Goal: Find specific page/section: Find specific page/section

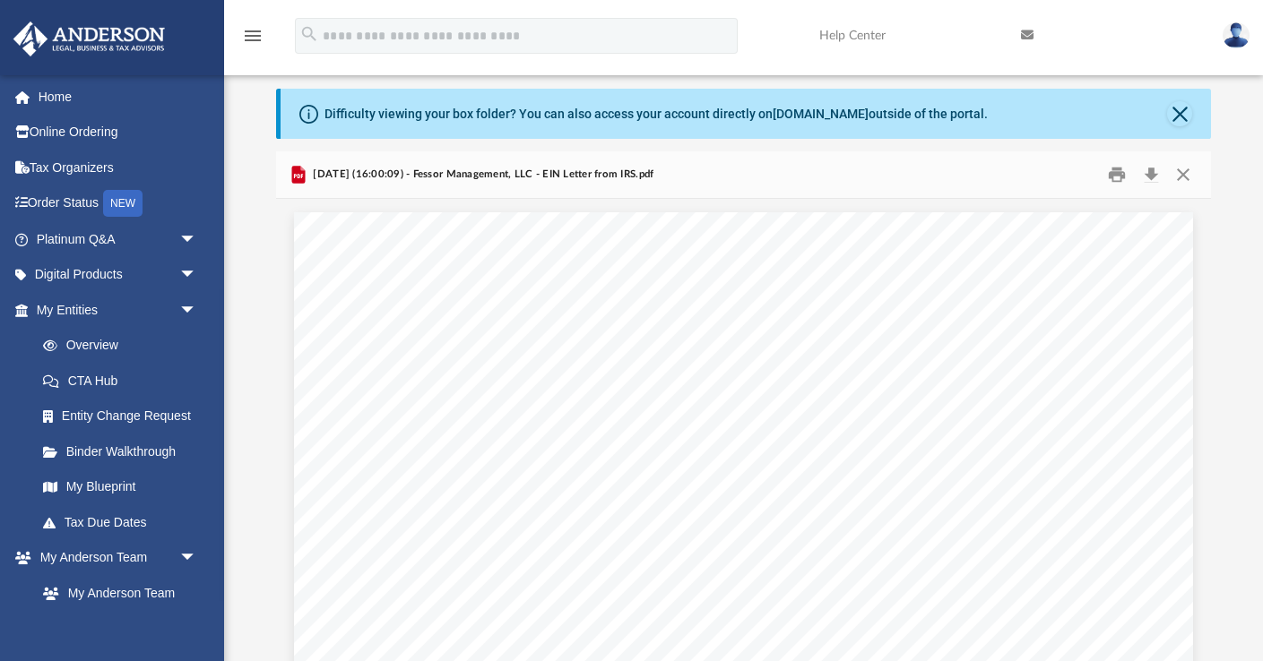
scroll to position [97, 0]
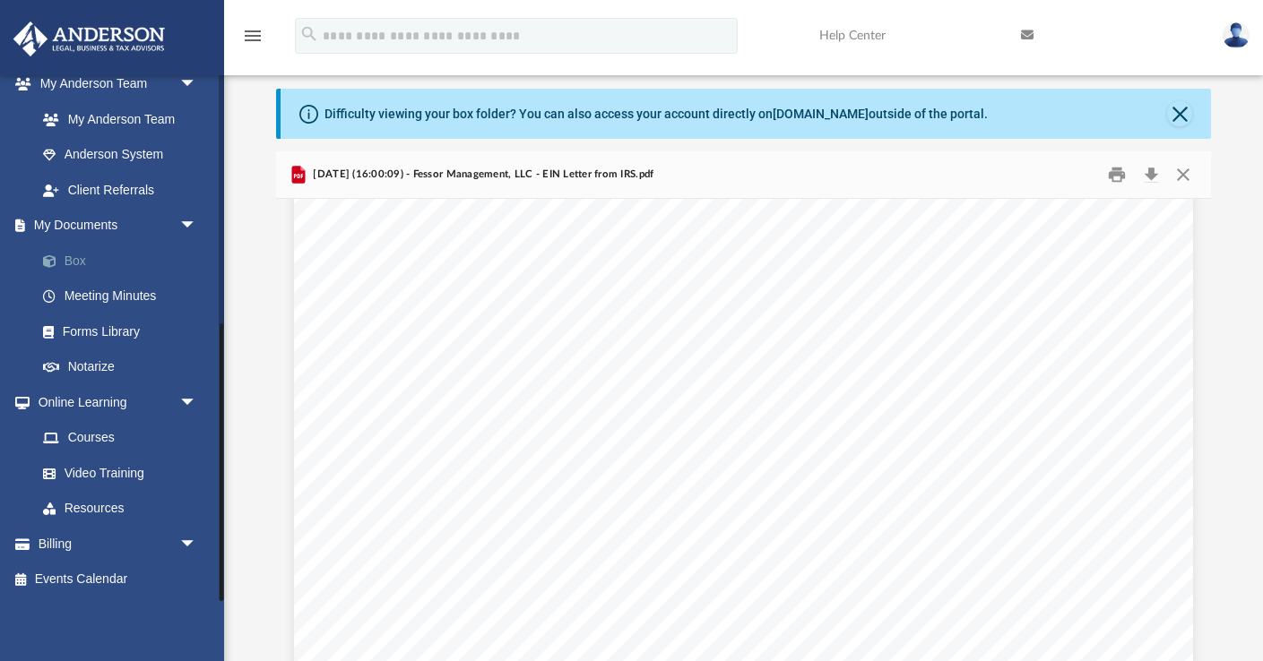
click at [99, 259] on link "Box" at bounding box center [124, 261] width 199 height 36
click at [86, 263] on link "Box" at bounding box center [124, 261] width 199 height 36
click at [1178, 113] on button "Close" at bounding box center [1179, 113] width 25 height 25
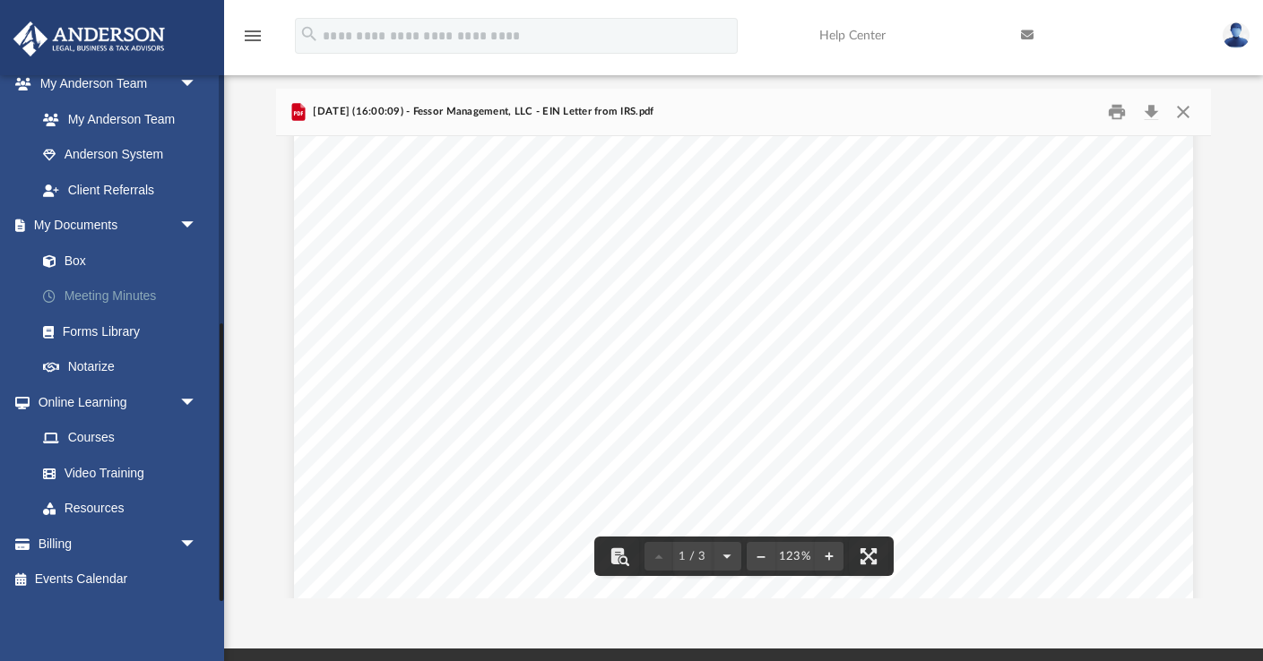
click at [85, 298] on link "Meeting Minutes" at bounding box center [124, 297] width 199 height 36
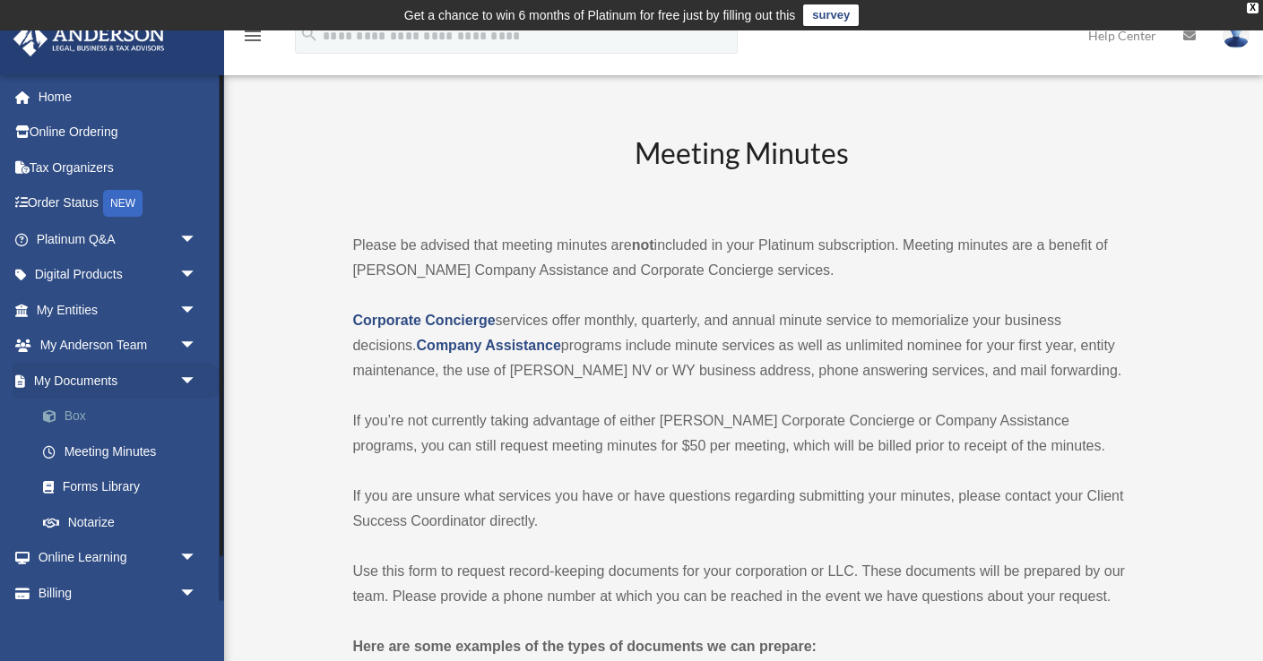
click at [102, 418] on link "Box" at bounding box center [124, 417] width 199 height 36
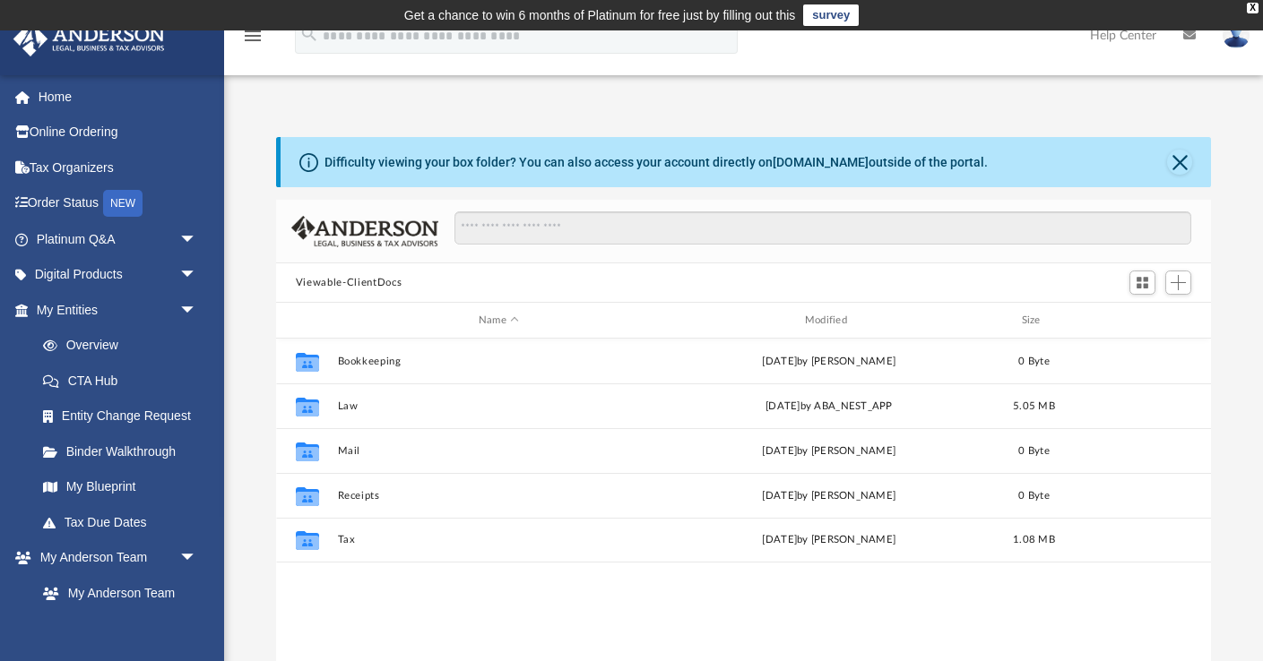
scroll to position [407, 935]
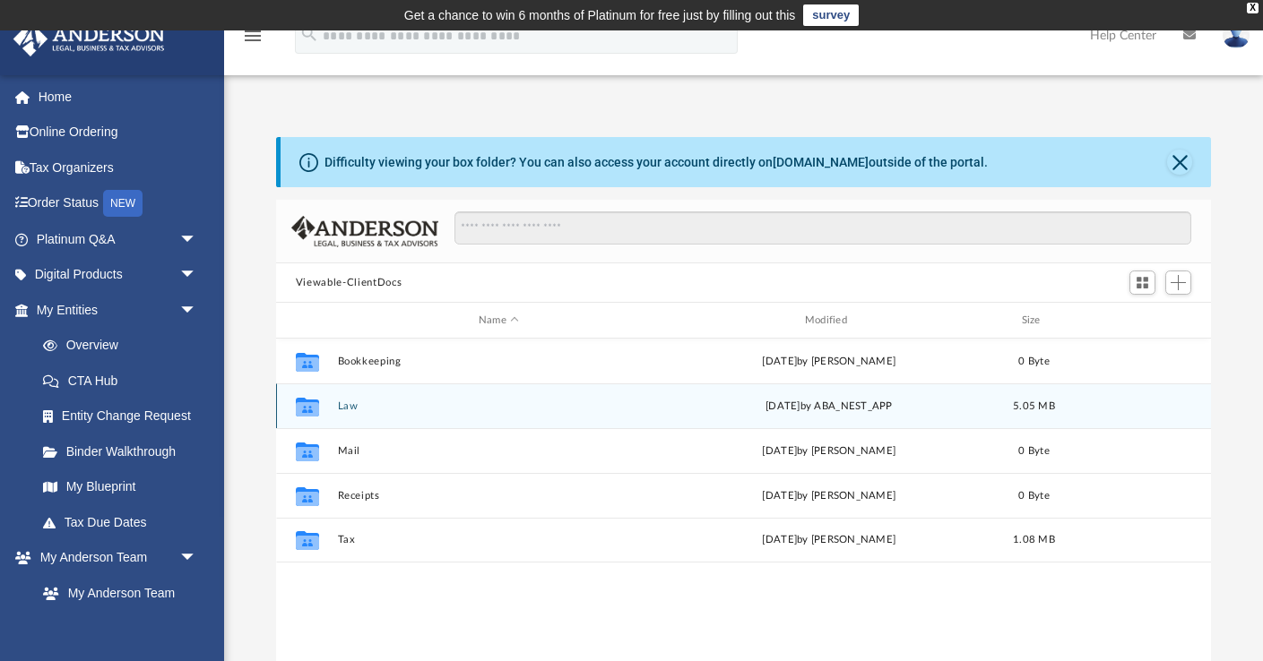
click at [350, 406] on button "Law" at bounding box center [498, 407] width 323 height 12
